Goal: Information Seeking & Learning: Learn about a topic

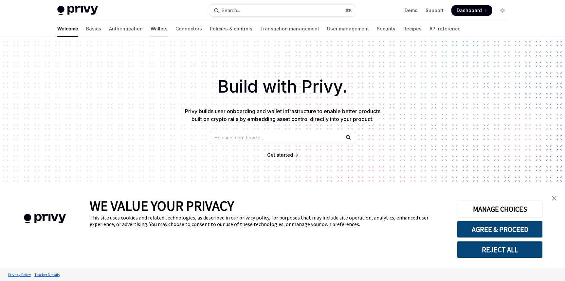
click at [150, 30] on link "Wallets" at bounding box center [158, 29] width 17 height 16
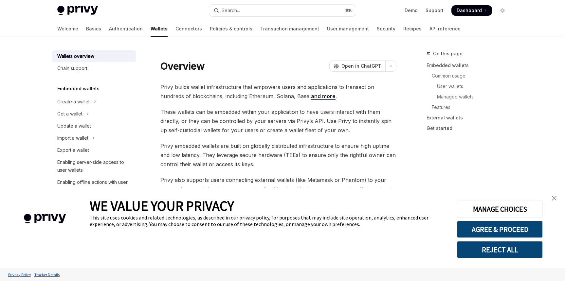
type textarea "*"
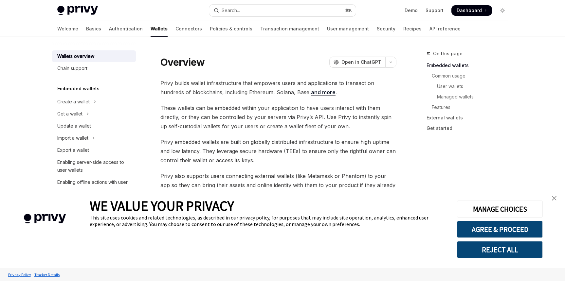
scroll to position [7, 0]
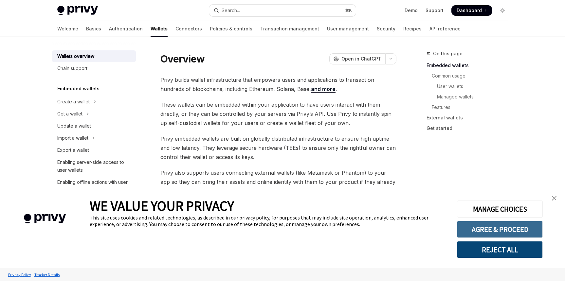
click at [486, 227] on button "AGREE & PROCEED" at bounding box center [500, 229] width 86 height 17
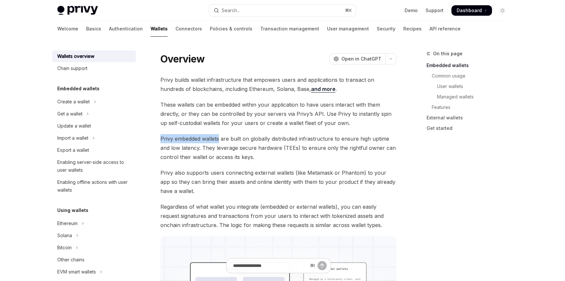
drag, startPoint x: 161, startPoint y: 140, endPoint x: 220, endPoint y: 139, distance: 59.2
click at [220, 139] on span "Privy embedded wallets are built on globally distributed infrastructure to ensu…" at bounding box center [278, 147] width 236 height 27
copy span "Privy embedded wallets"
type textarea "*"
